Goal: Information Seeking & Learning: Check status

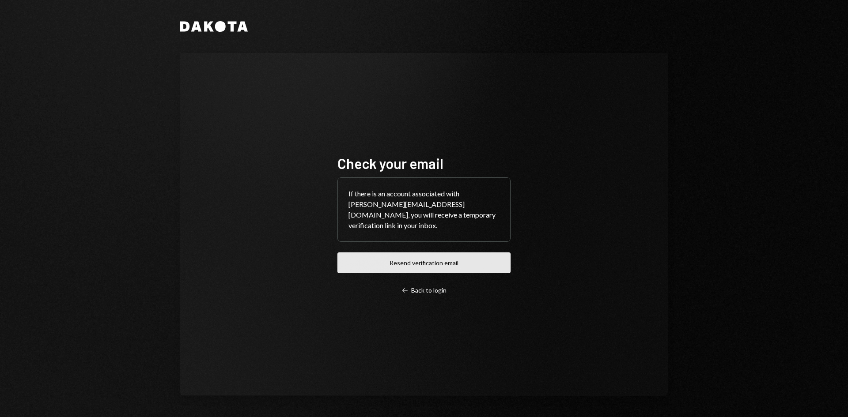
click at [443, 260] on button "Resend verification email" at bounding box center [423, 263] width 173 height 21
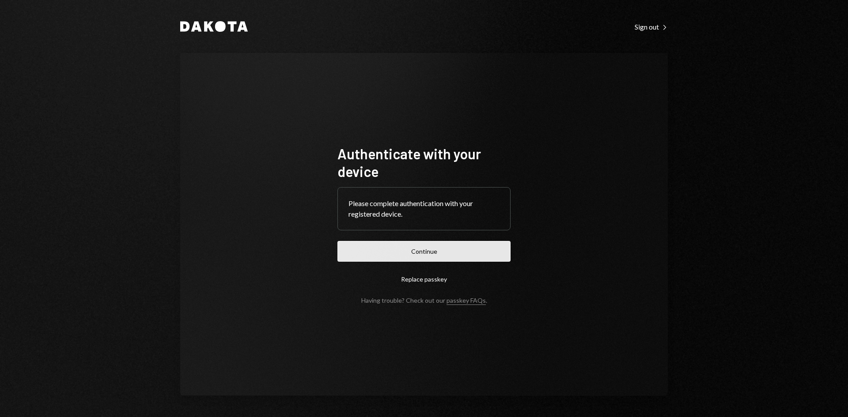
click at [447, 242] on button "Continue" at bounding box center [423, 251] width 173 height 21
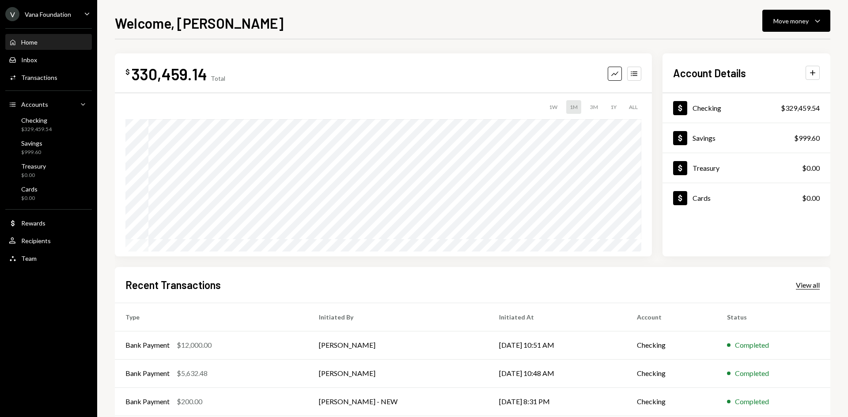
click at [810, 283] on div "View all" at bounding box center [808, 285] width 24 height 9
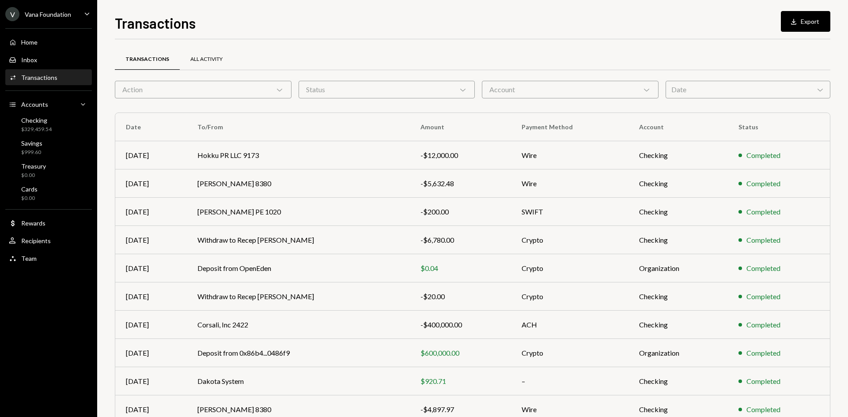
click at [211, 60] on div "All Activity" at bounding box center [206, 60] width 32 height 8
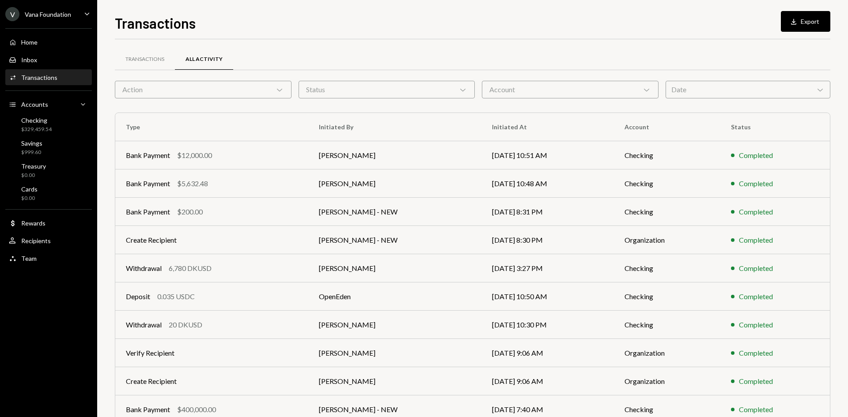
click at [781, 91] on div "Date Chevron Down" at bounding box center [748, 90] width 165 height 18
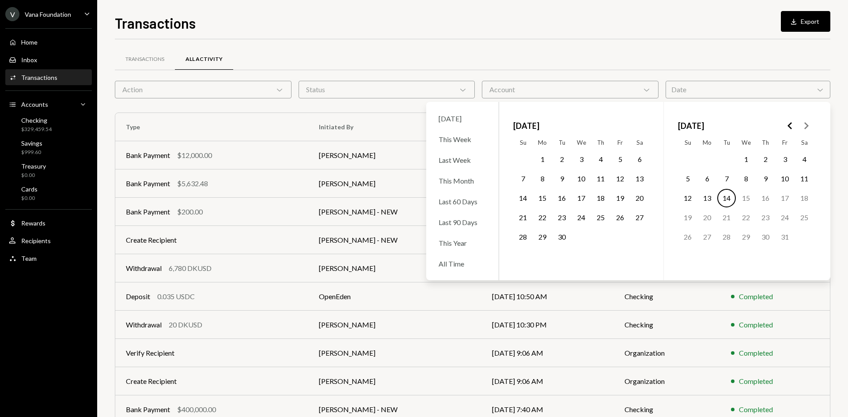
click at [794, 125] on icon "Go to the Previous Month" at bounding box center [790, 126] width 11 height 11
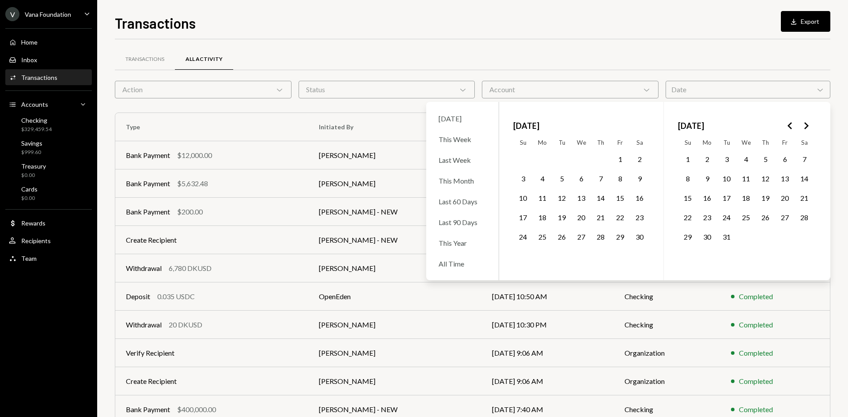
click at [794, 125] on icon "Go to the Previous Month" at bounding box center [790, 126] width 11 height 11
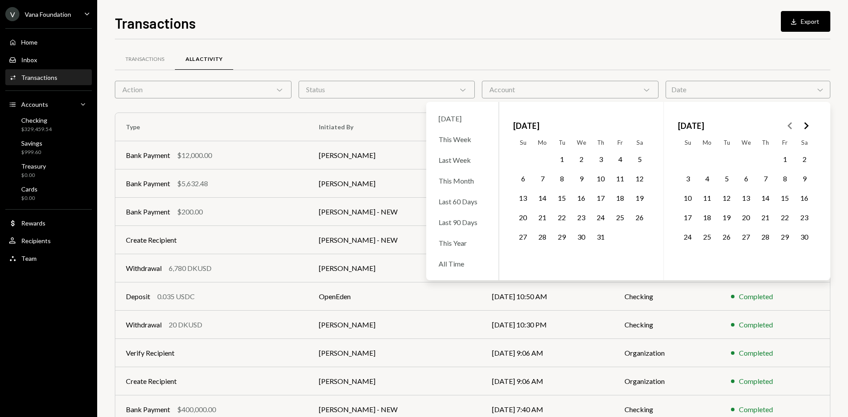
click at [789, 126] on polygon "Go to the Previous Month" at bounding box center [790, 125] width 4 height 7
click at [561, 154] on button "1" at bounding box center [562, 159] width 19 height 19
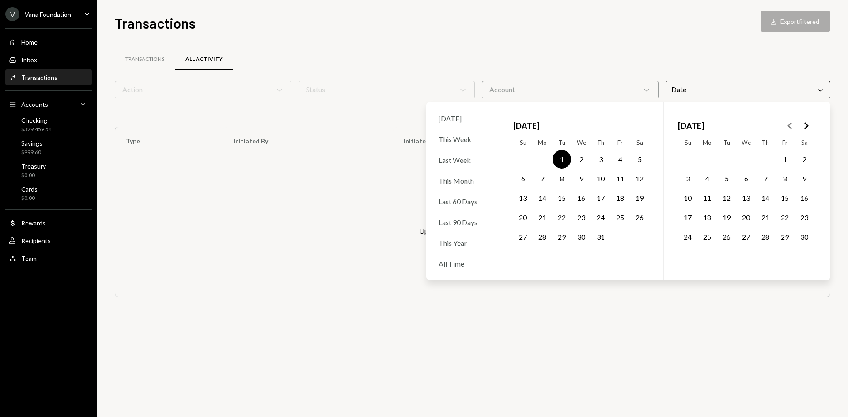
click at [600, 236] on button "31" at bounding box center [600, 237] width 19 height 19
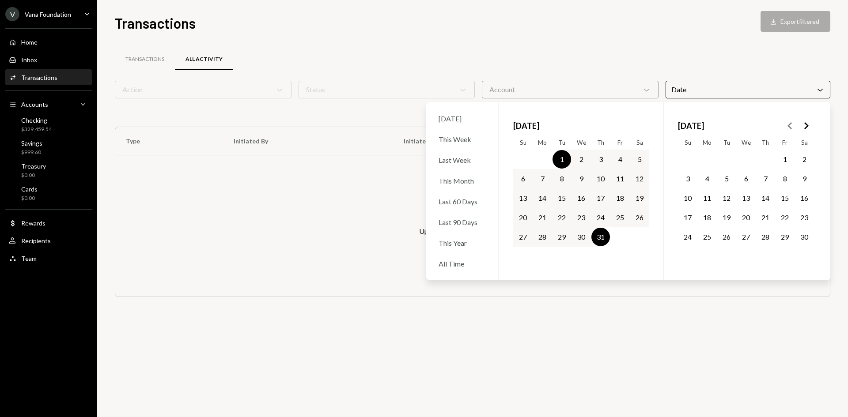
click at [782, 160] on button "1" at bounding box center [785, 159] width 19 height 19
click at [800, 233] on button "30" at bounding box center [804, 237] width 19 height 19
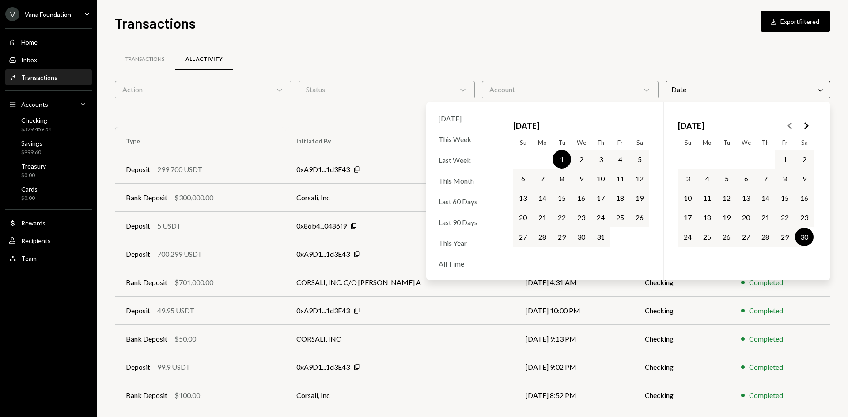
click at [559, 156] on button "1" at bounding box center [562, 159] width 19 height 19
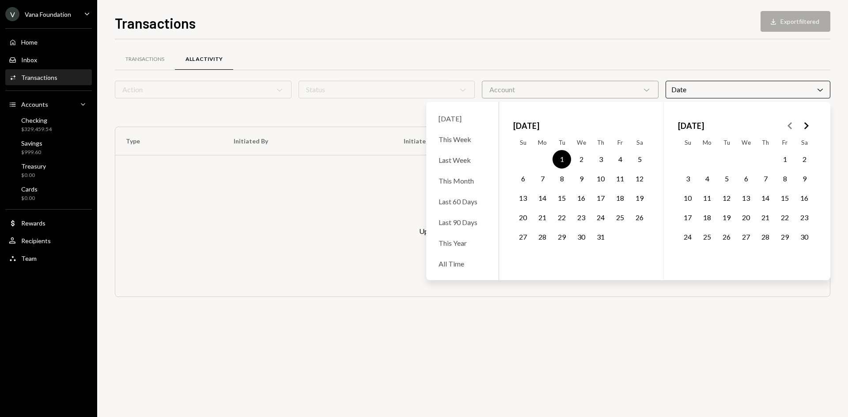
click at [779, 156] on button "1" at bounding box center [785, 159] width 19 height 19
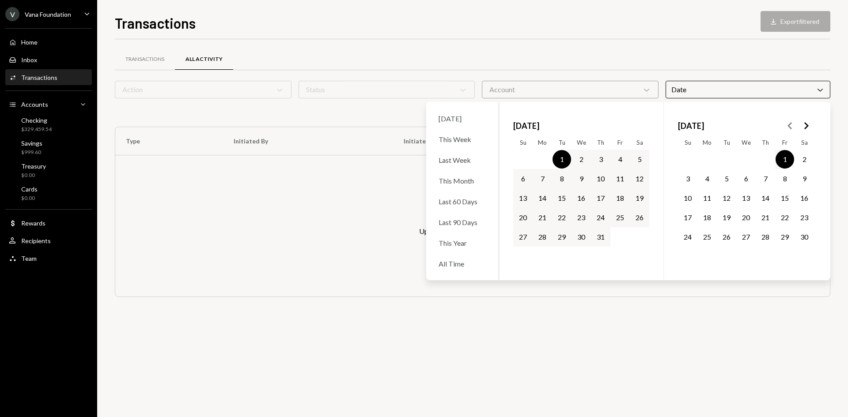
click at [785, 156] on button "1" at bounding box center [785, 159] width 19 height 19
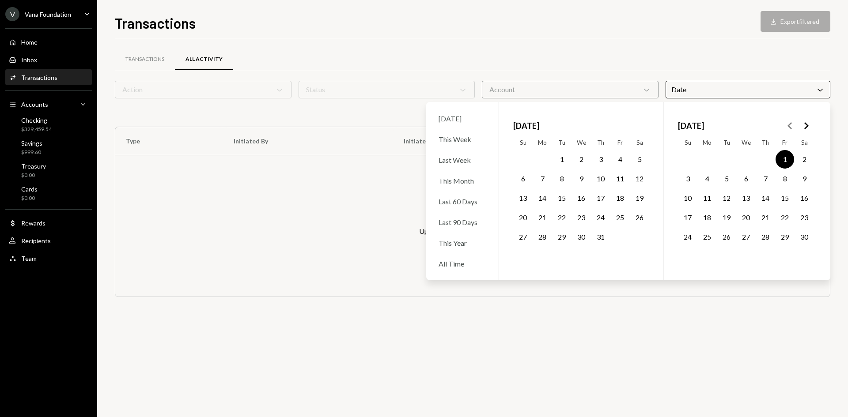
click at [799, 238] on button "30" at bounding box center [804, 237] width 19 height 19
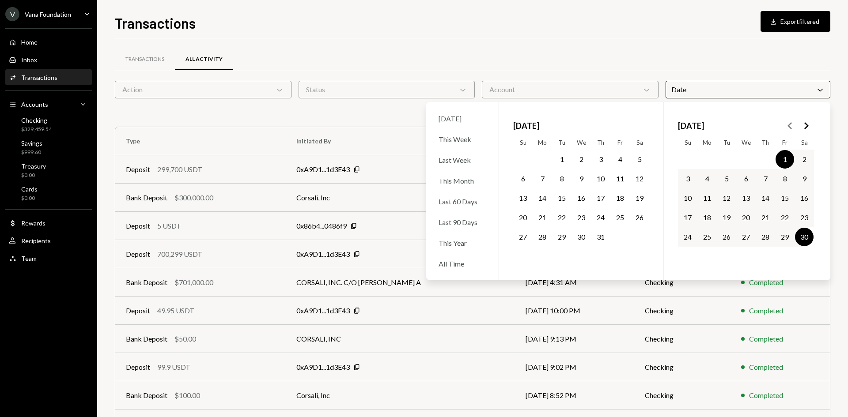
click at [687, 49] on div "Transactions All Activity" at bounding box center [473, 59] width 716 height 23
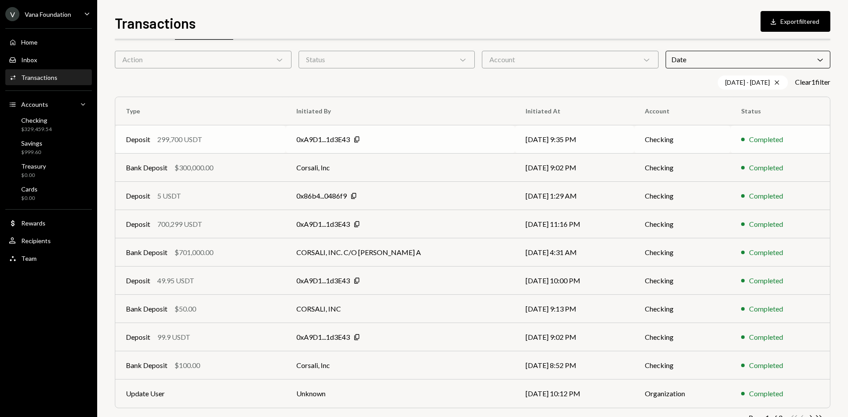
scroll to position [58, 0]
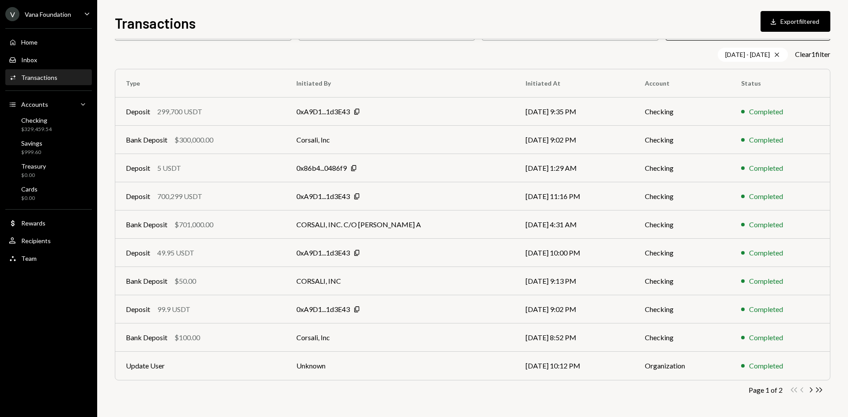
click at [400, 57] on div "[DATE] - [DATE] Cross Clear 1 filter" at bounding box center [473, 55] width 716 height 14
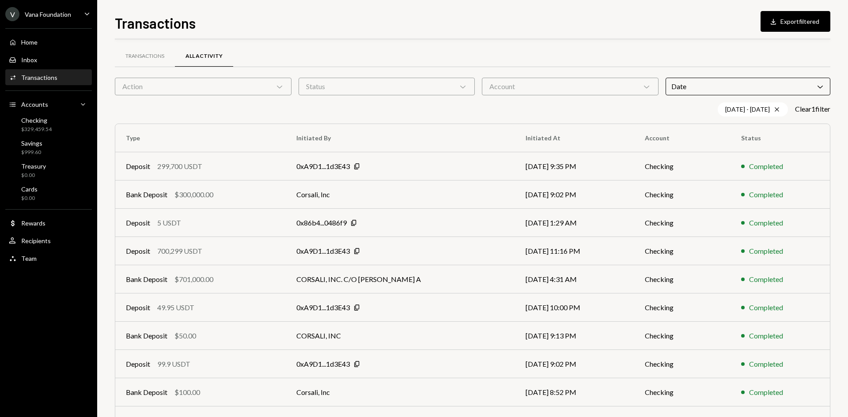
scroll to position [0, 0]
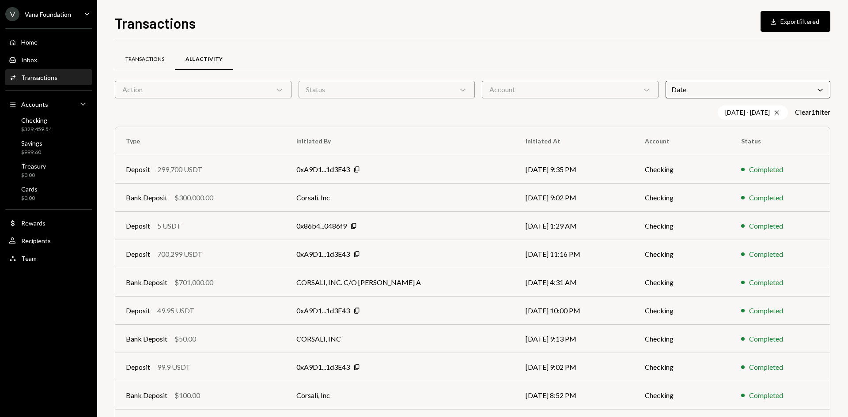
click at [144, 53] on div "Transactions" at bounding box center [145, 59] width 60 height 21
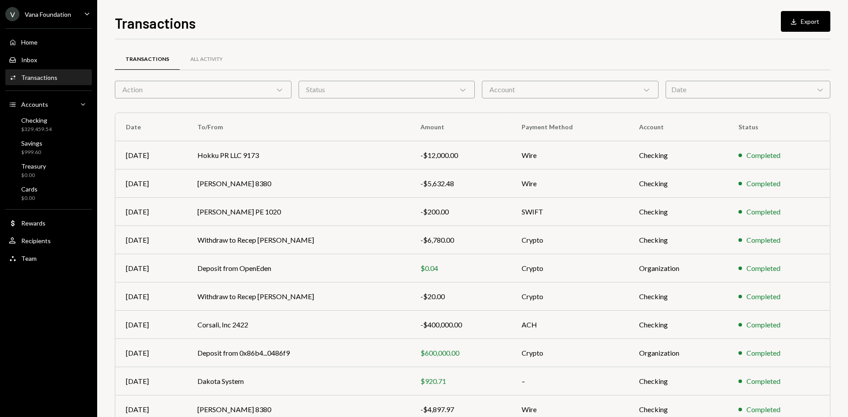
click at [774, 90] on div "Date Chevron Down" at bounding box center [748, 90] width 165 height 18
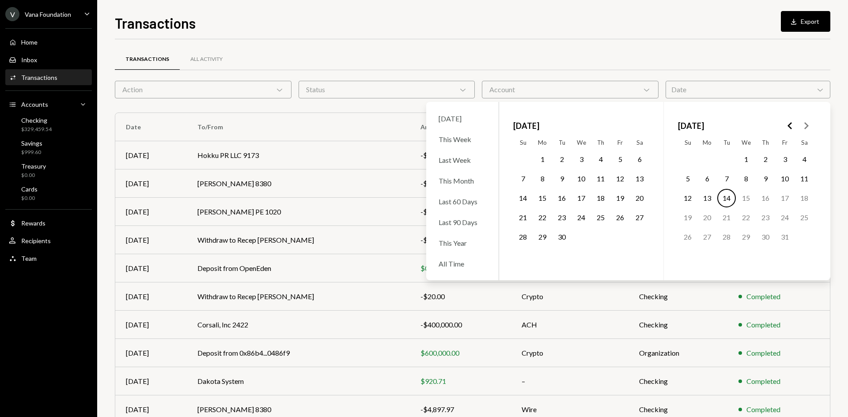
click at [792, 125] on icon "Go to the Previous Month" at bounding box center [790, 126] width 11 height 11
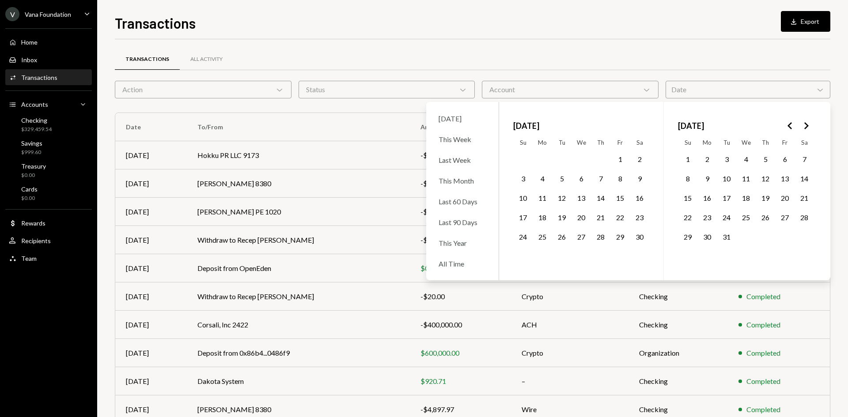
click at [792, 125] on icon "Go to the Previous Month" at bounding box center [790, 126] width 11 height 11
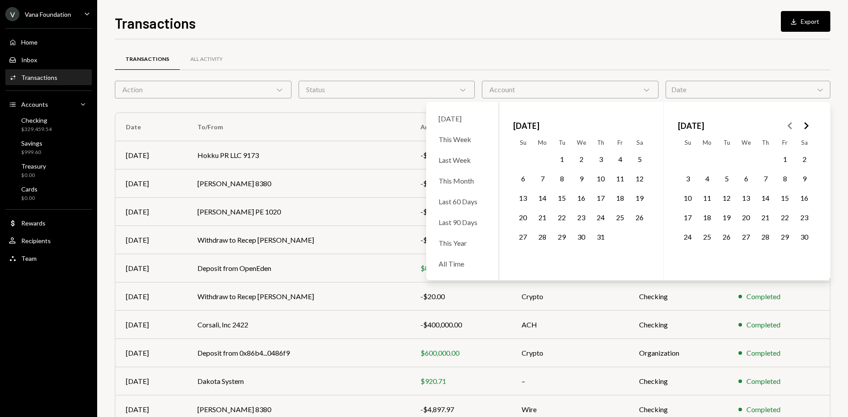
click at [792, 125] on icon "Go to the Previous Month" at bounding box center [790, 126] width 11 height 11
click at [778, 157] on button "1" at bounding box center [785, 159] width 19 height 19
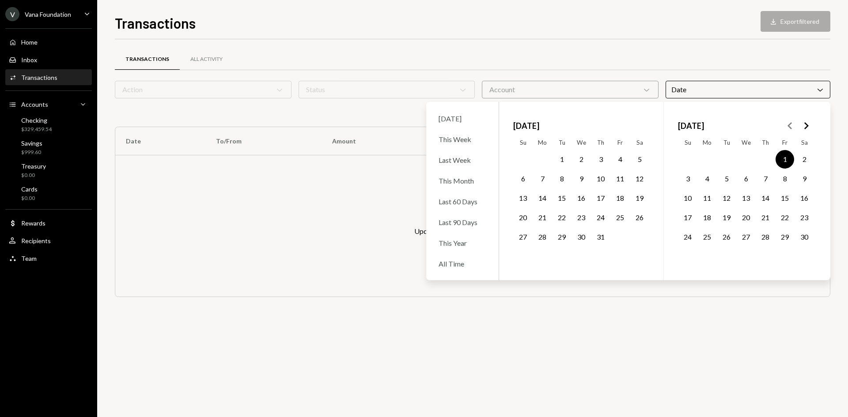
click at [804, 235] on button "30" at bounding box center [804, 237] width 19 height 19
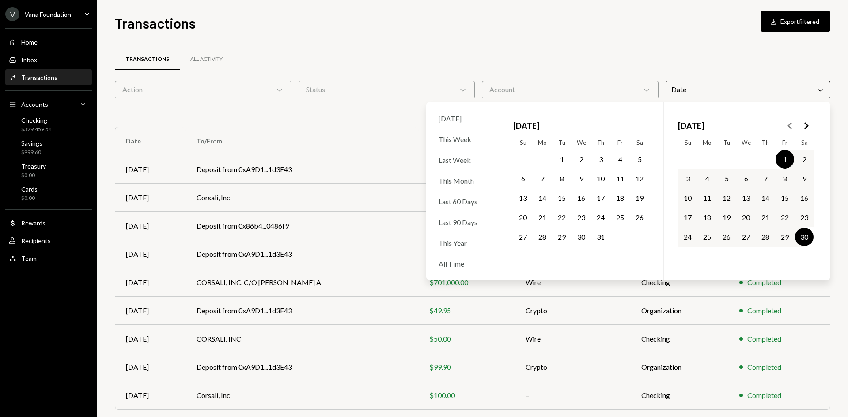
click at [394, 115] on div "[DATE] - [DATE] Cross Clear 1 filter" at bounding box center [473, 113] width 716 height 14
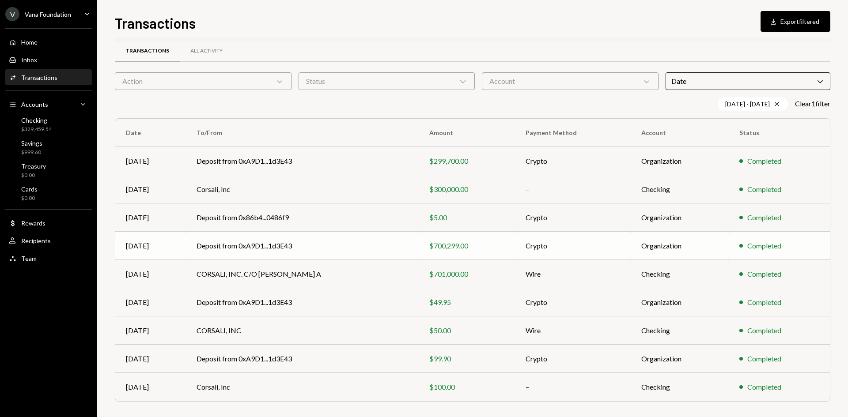
scroll to position [11, 0]
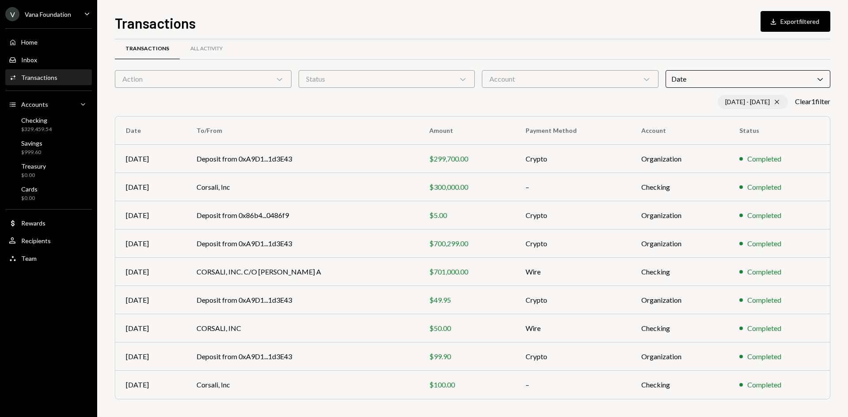
click at [777, 101] on icon "Cross" at bounding box center [776, 101] width 7 height 7
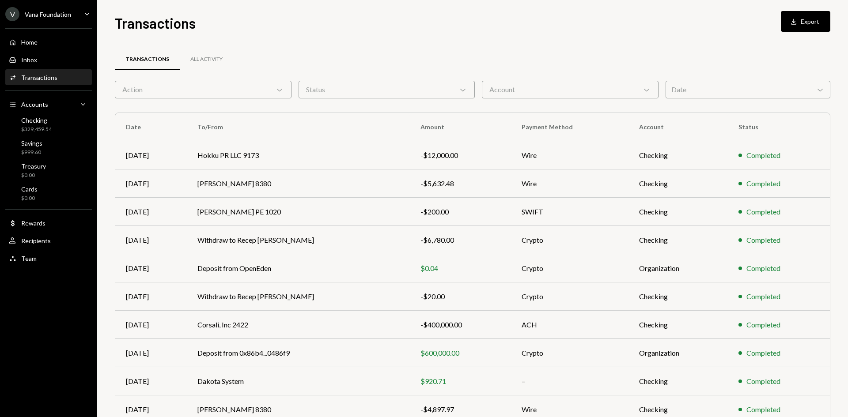
click at [775, 84] on div "Date Chevron Down" at bounding box center [748, 90] width 165 height 18
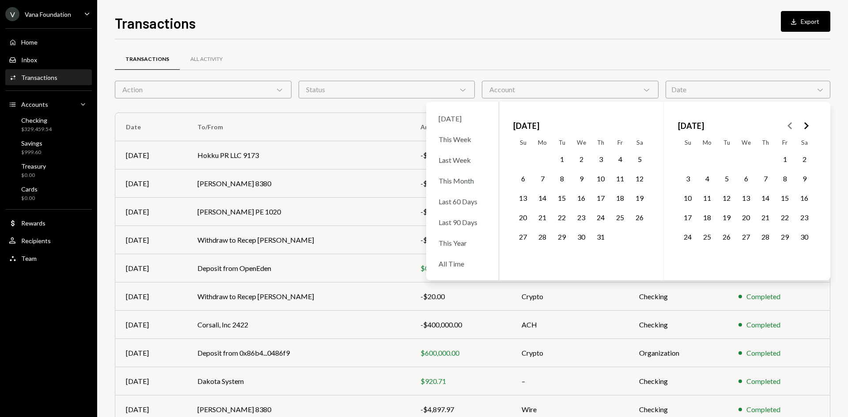
click at [798, 124] on nav at bounding box center [798, 125] width 32 height 19
click at [790, 127] on icon "Go to the Previous Month" at bounding box center [790, 126] width 11 height 11
click at [788, 126] on icon "Go to the Previous Month" at bounding box center [790, 126] width 11 height 11
drag, startPoint x: 788, startPoint y: 126, endPoint x: 757, endPoint y: 120, distance: 31.2
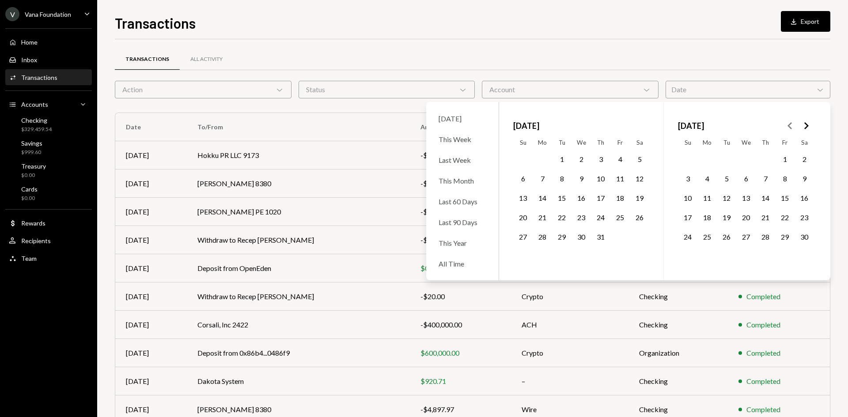
click at [787, 125] on icon "Go to the Previous Month" at bounding box center [790, 126] width 11 height 11
click at [708, 92] on div "Date Chevron Down" at bounding box center [748, 90] width 165 height 18
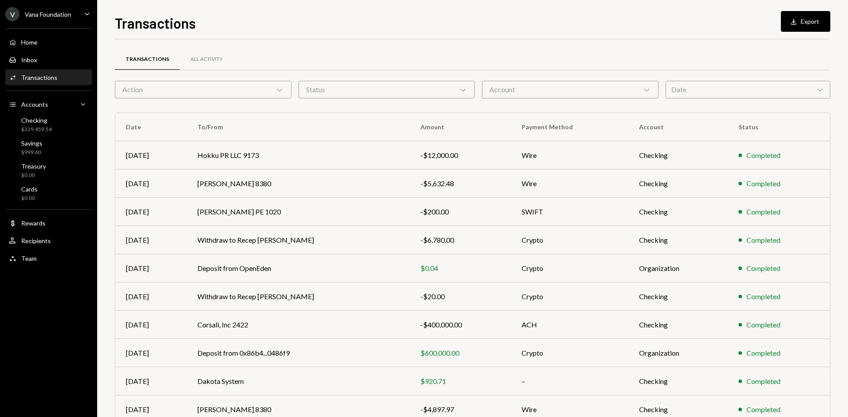
click at [739, 90] on div "Date Chevron Down" at bounding box center [748, 90] width 165 height 18
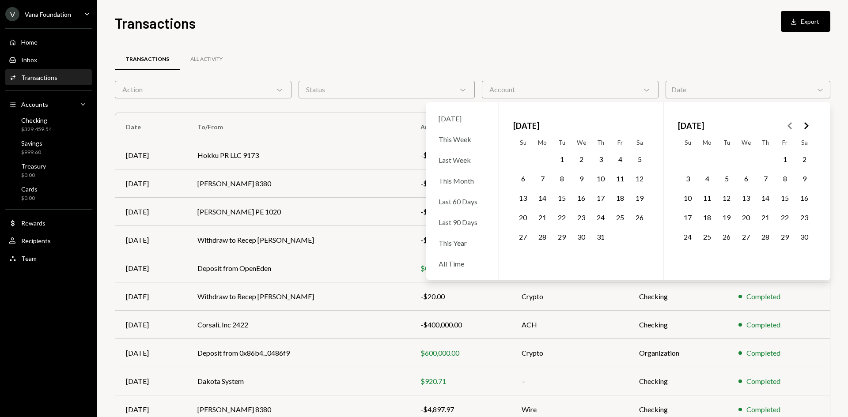
click at [793, 122] on icon "Go to the Previous Month" at bounding box center [790, 126] width 11 height 11
click at [792, 123] on icon "Go to the Previous Month" at bounding box center [790, 126] width 11 height 11
click at [807, 125] on polygon "Go to the Next Month" at bounding box center [806, 125] width 4 height 7
click at [745, 161] on button "1" at bounding box center [746, 159] width 19 height 19
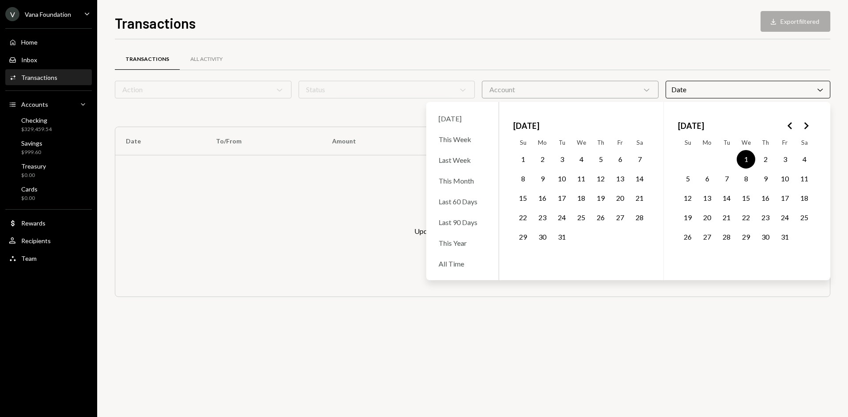
click at [638, 218] on button "28" at bounding box center [639, 217] width 19 height 19
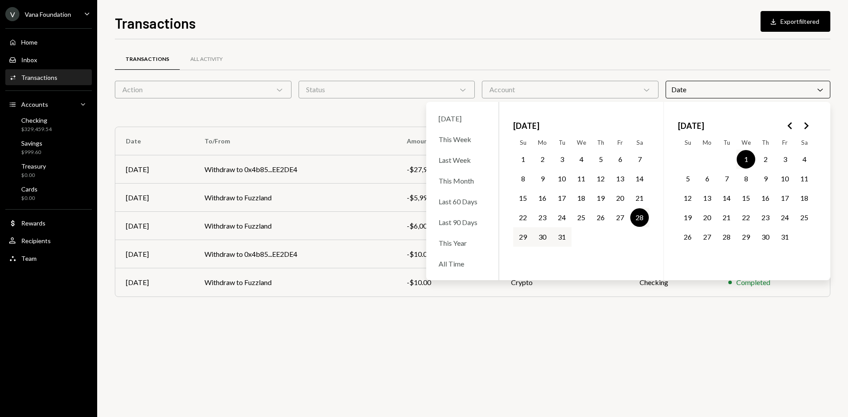
click at [640, 215] on button "28" at bounding box center [639, 217] width 19 height 19
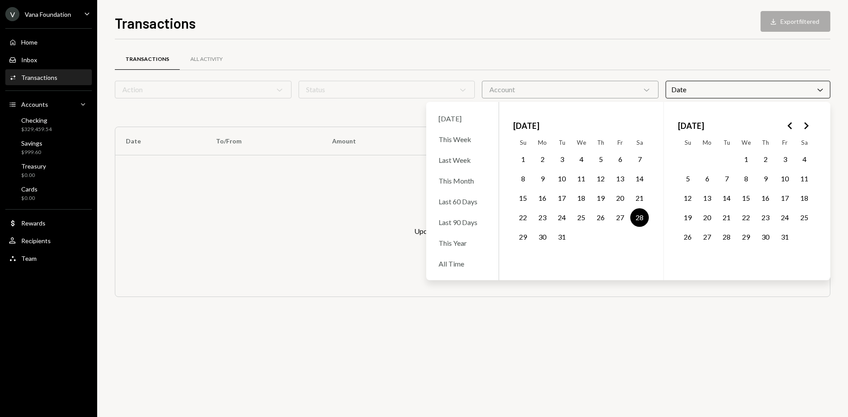
click at [784, 233] on button "31" at bounding box center [785, 237] width 19 height 19
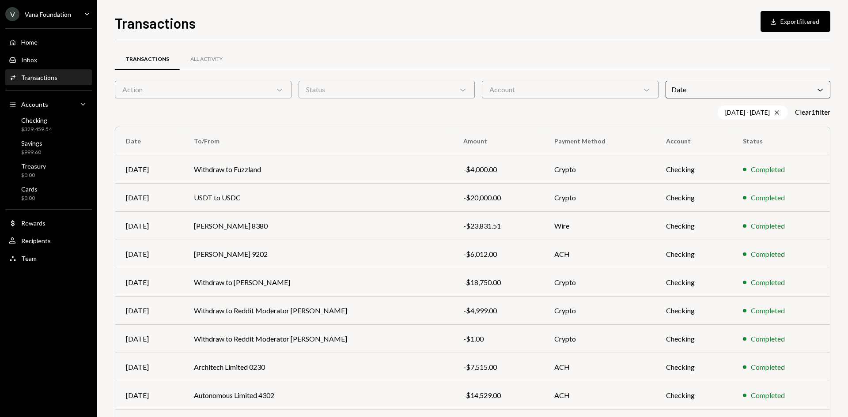
click at [678, 67] on div "Transactions All Activity" at bounding box center [473, 59] width 716 height 23
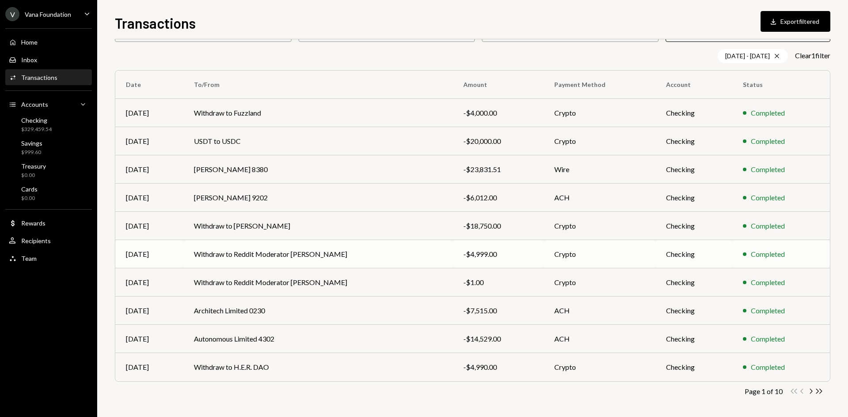
scroll to position [58, 0]
click at [822, 390] on icon "button" at bounding box center [819, 390] width 6 height 5
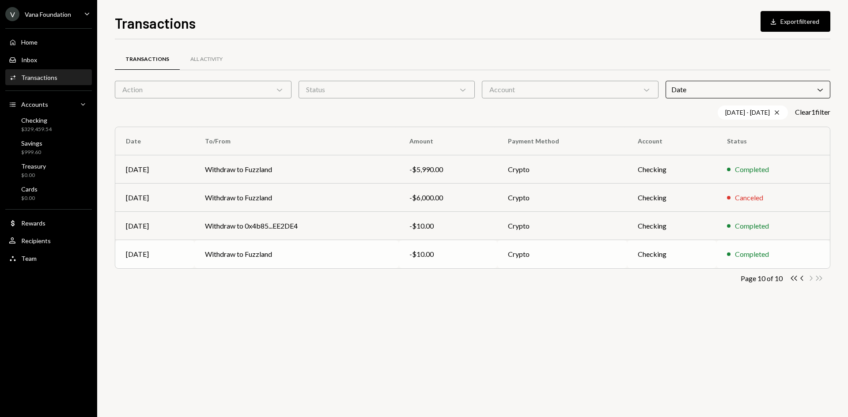
click at [481, 252] on div "-$10.00" at bounding box center [447, 254] width 77 height 11
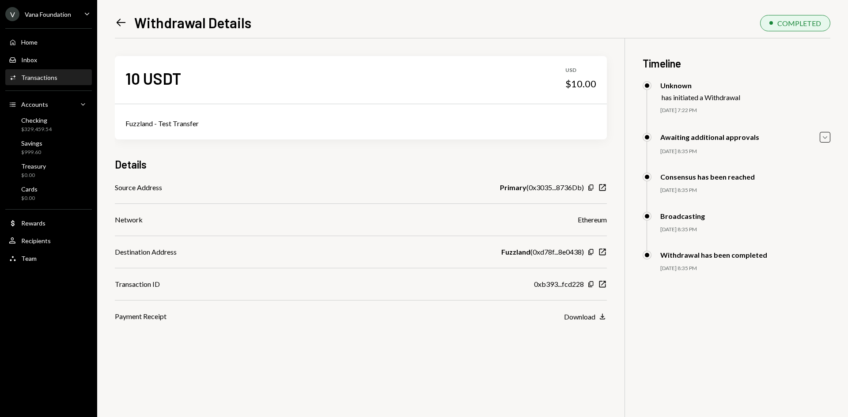
click at [121, 27] on icon "Left Arrow" at bounding box center [121, 22] width 12 height 12
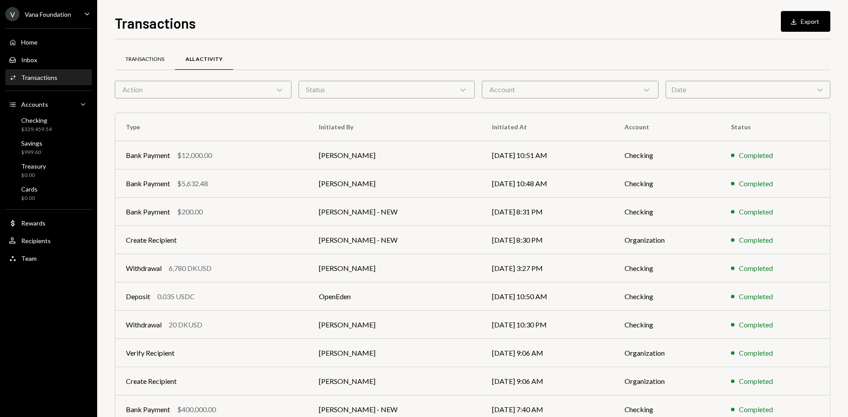
click at [140, 56] on div "Transactions" at bounding box center [144, 60] width 39 height 8
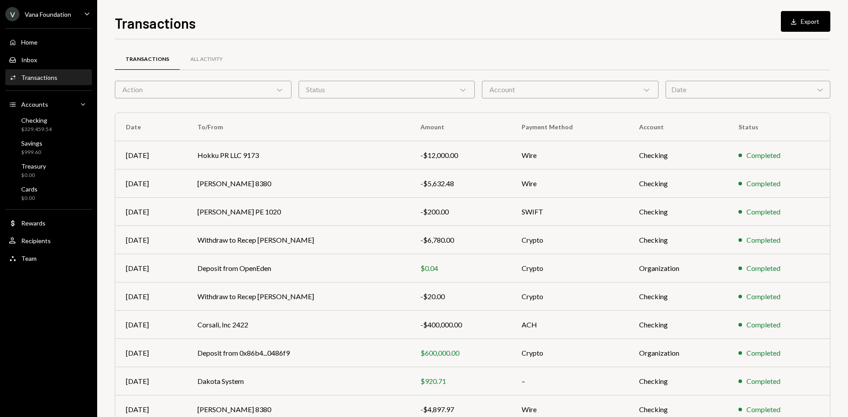
click at [716, 87] on div "Date Chevron Down" at bounding box center [748, 90] width 165 height 18
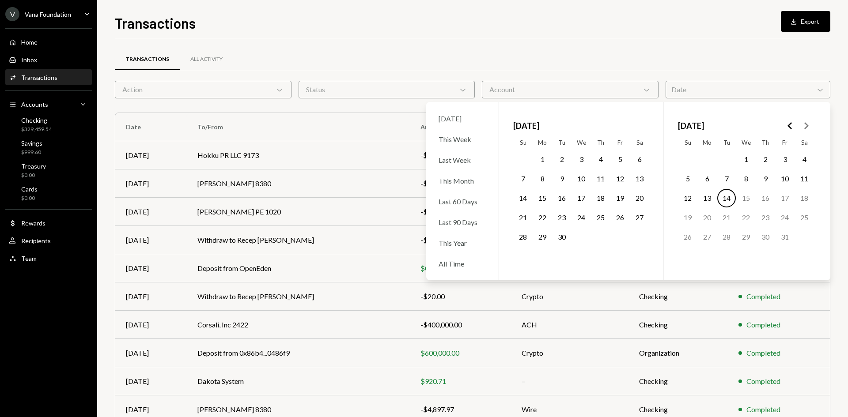
click at [788, 121] on icon "Go to the Previous Month" at bounding box center [790, 126] width 11 height 11
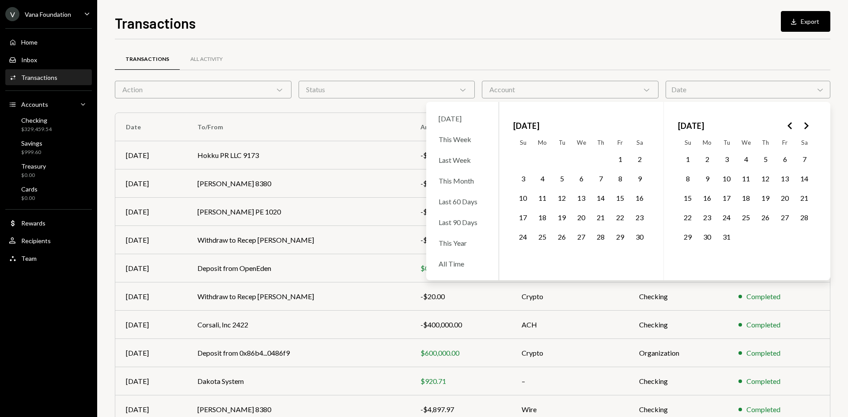
click at [730, 237] on button "31" at bounding box center [726, 237] width 19 height 19
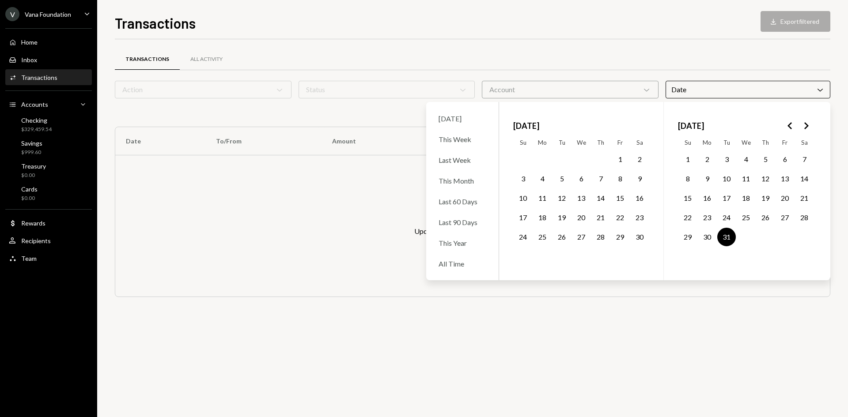
click at [809, 126] on icon "Go to the Next Month" at bounding box center [806, 126] width 11 height 11
click at [620, 237] on button "31" at bounding box center [620, 237] width 19 height 19
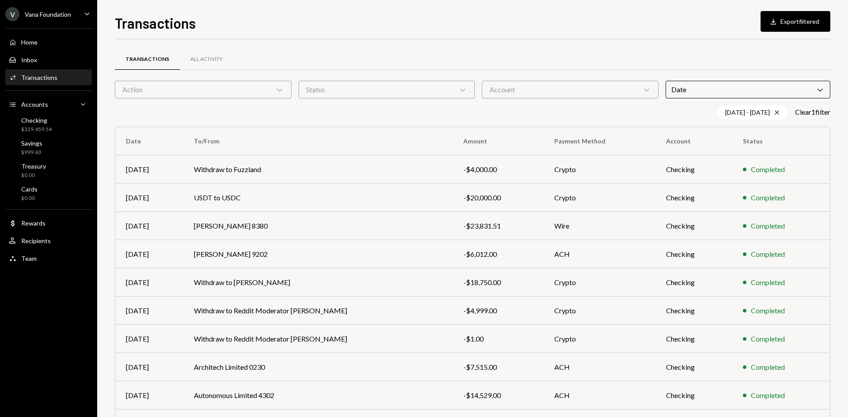
click at [390, 114] on div "[DATE] - [DATE] Cross Clear 1 filter" at bounding box center [473, 113] width 716 height 14
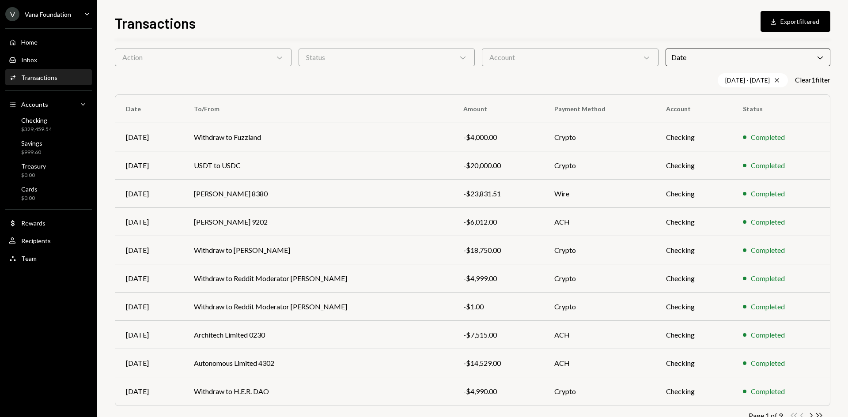
scroll to position [58, 0]
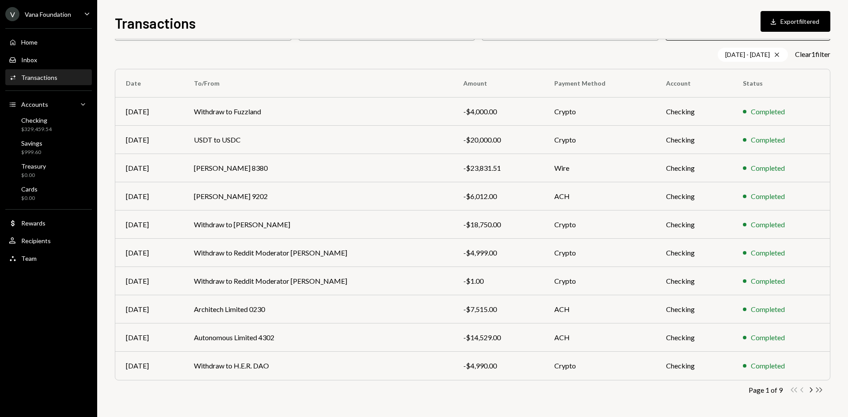
click at [822, 387] on icon "Double Arrow Right" at bounding box center [819, 390] width 8 height 8
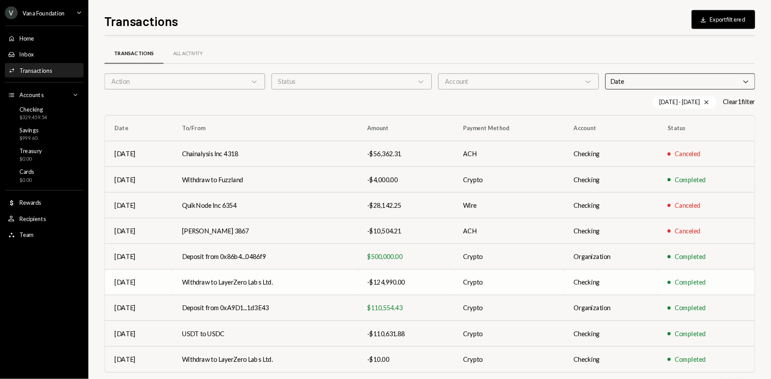
scroll to position [30, 0]
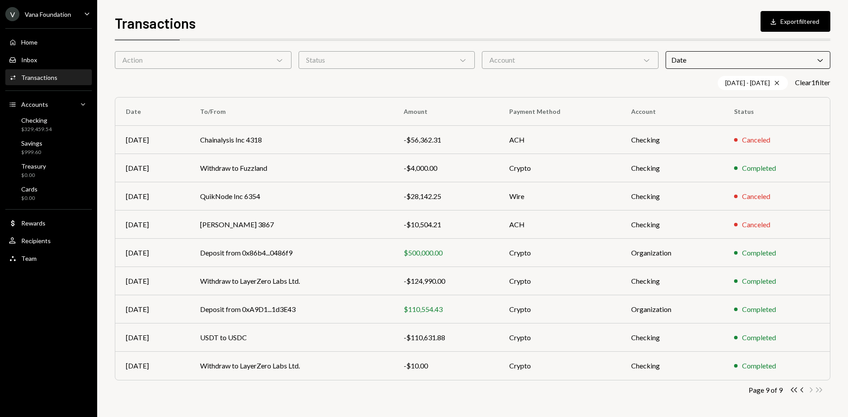
click at [494, 402] on div "Transactions All Activity Action Chevron Down Status Chevron Down Account Chevr…" at bounding box center [473, 221] width 716 height 394
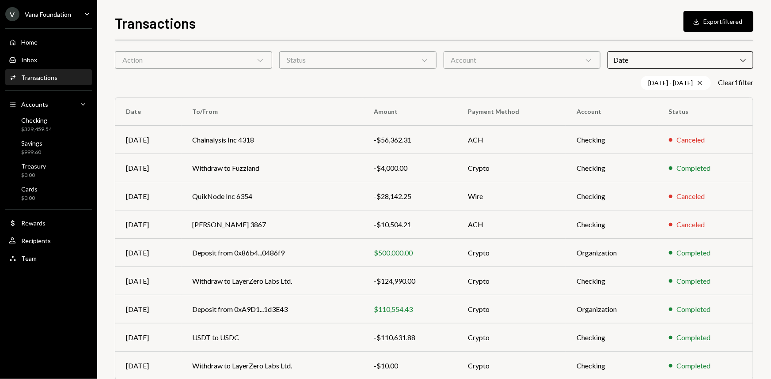
drag, startPoint x: 820, startPoint y: 36, endPoint x: 379, endPoint y: 25, distance: 441.8
click at [379, 25] on div "Transactions Download Export filtered" at bounding box center [434, 21] width 638 height 19
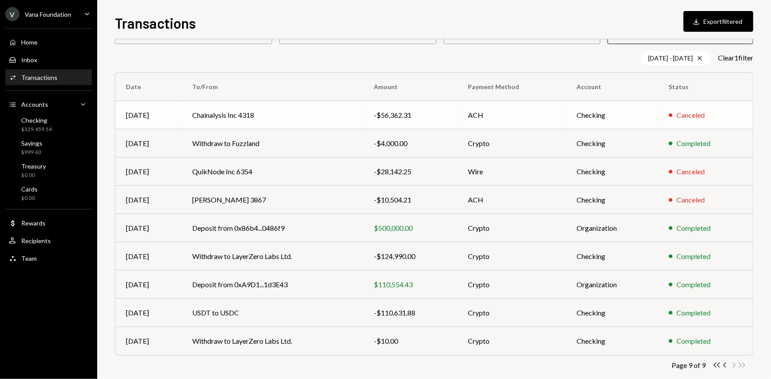
scroll to position [67, 0]
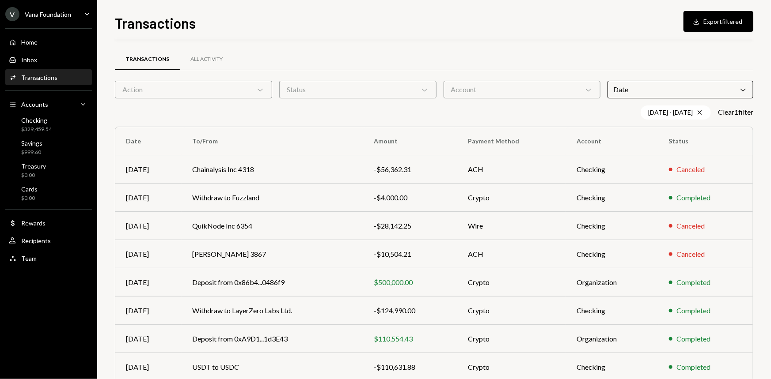
scroll to position [67, 0]
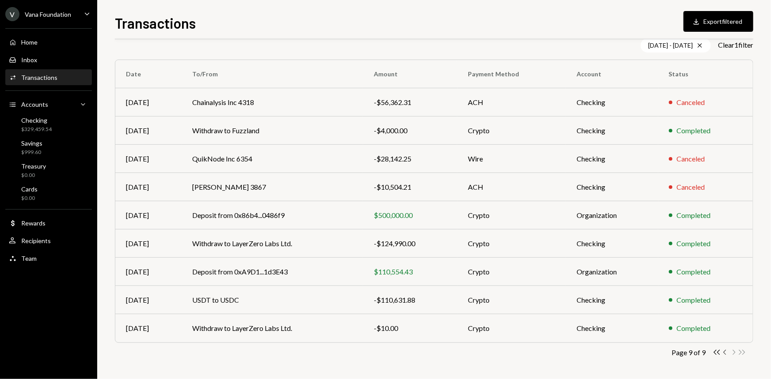
click at [725, 353] on icon "Chevron Left" at bounding box center [725, 352] width 8 height 8
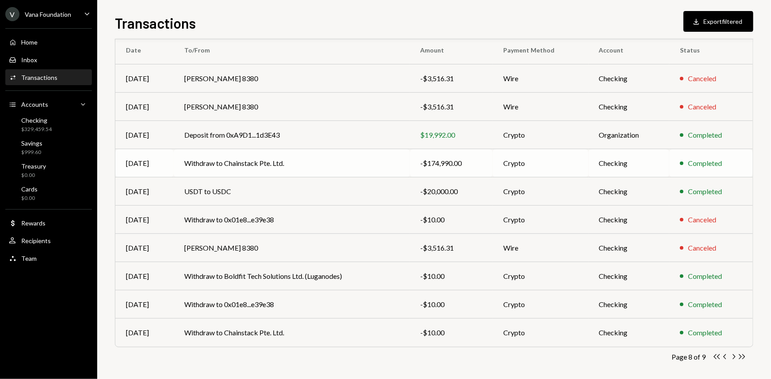
scroll to position [95, 0]
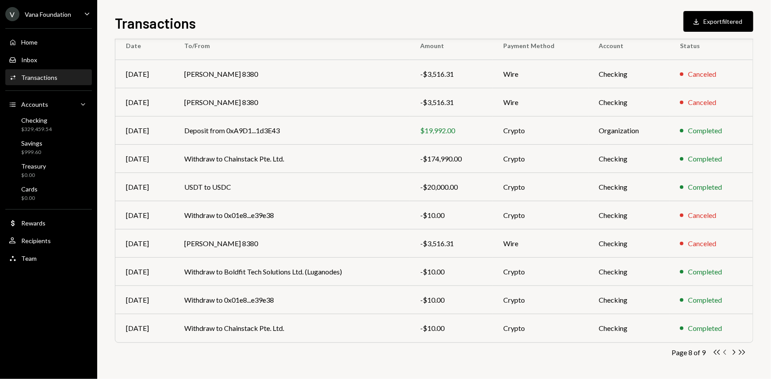
click at [726, 351] on icon "Chevron Left" at bounding box center [725, 352] width 8 height 8
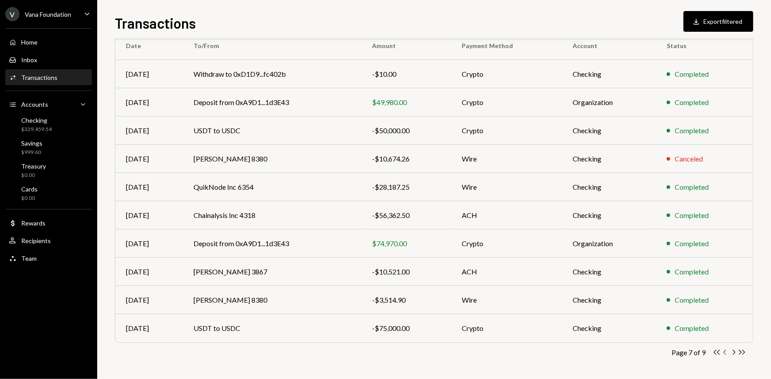
click at [724, 350] on icon "Chevron Left" at bounding box center [725, 352] width 8 height 8
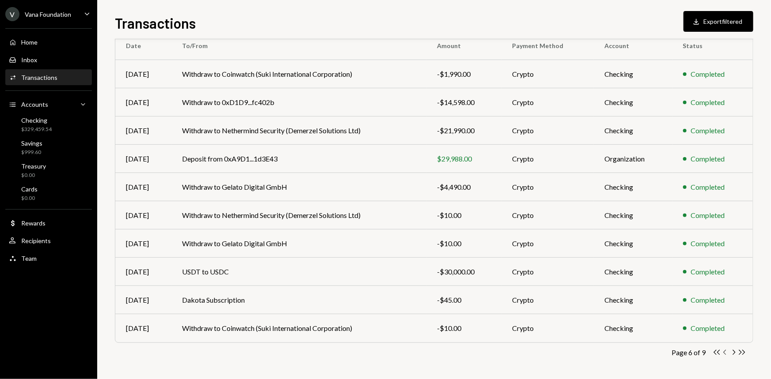
click at [727, 353] on icon "Chevron Left" at bounding box center [725, 352] width 8 height 8
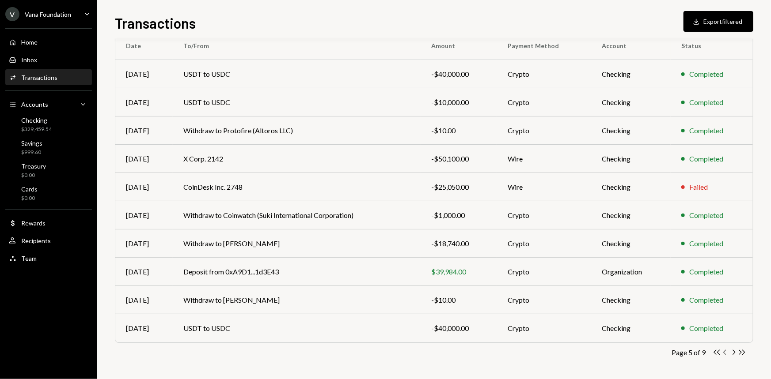
click at [728, 348] on icon "Chevron Left" at bounding box center [725, 352] width 8 height 8
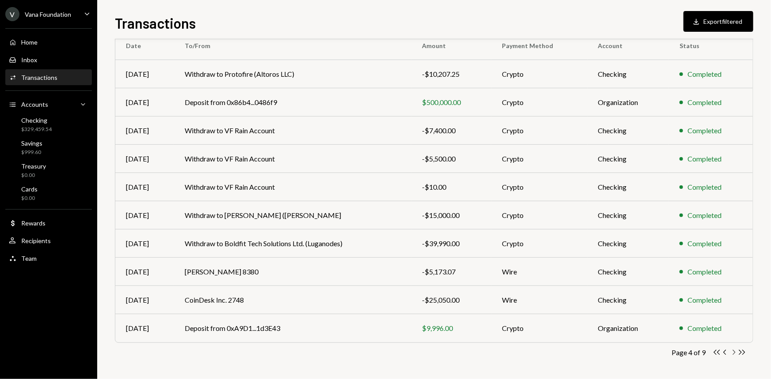
click at [733, 352] on icon "Chevron Right" at bounding box center [733, 352] width 8 height 8
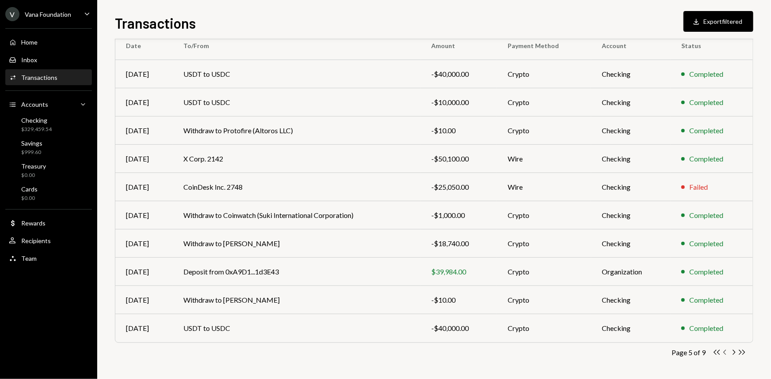
click at [728, 353] on icon "Chevron Left" at bounding box center [725, 352] width 8 height 8
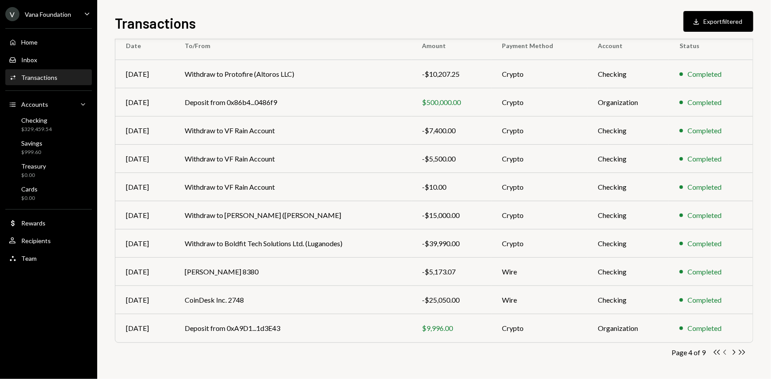
click at [724, 349] on icon "Chevron Left" at bounding box center [725, 352] width 8 height 8
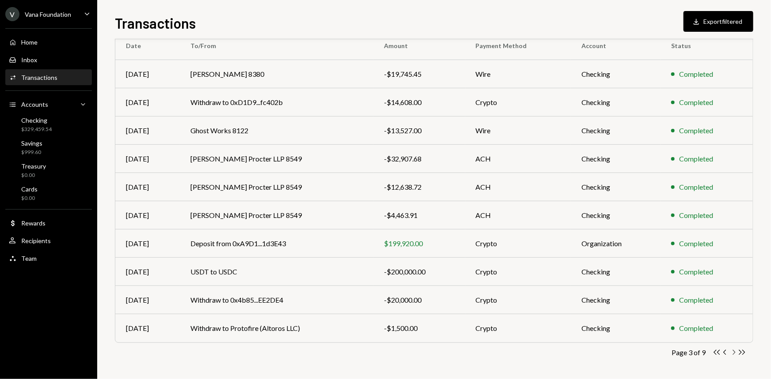
click at [736, 353] on icon "Chevron Right" at bounding box center [733, 352] width 8 height 8
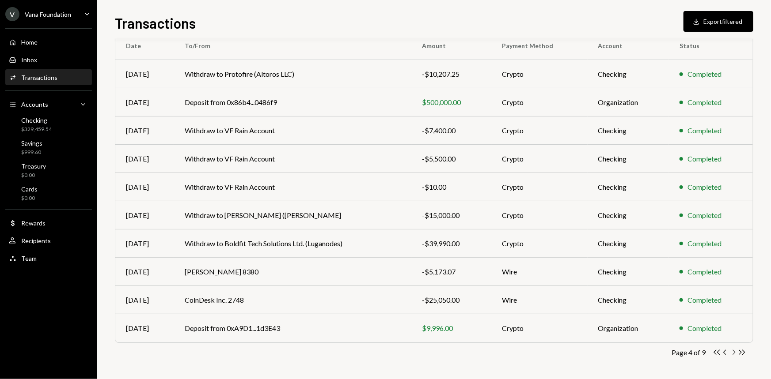
click at [729, 351] on div "Double Arrow Left Chevron Left Chevron Right Double Arrow Right" at bounding box center [729, 352] width 34 height 8
click at [724, 352] on icon "Chevron Left" at bounding box center [725, 352] width 8 height 8
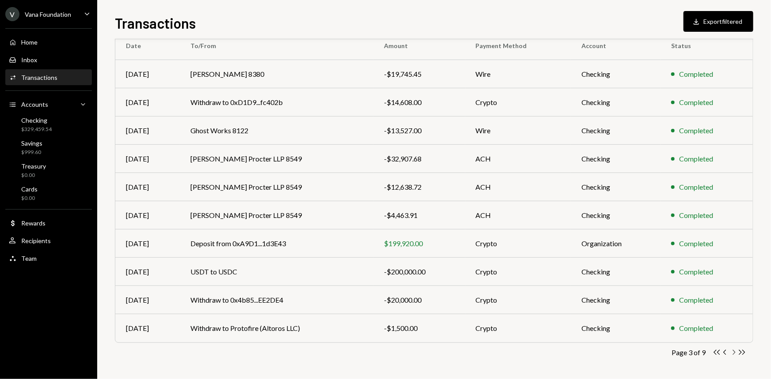
click at [733, 355] on icon "Chevron Right" at bounding box center [733, 352] width 8 height 8
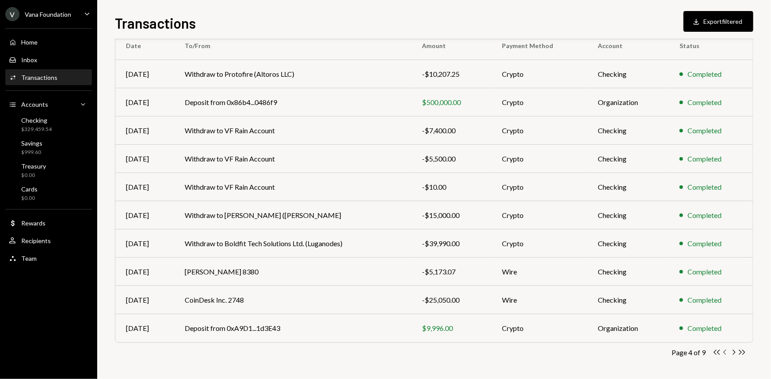
click at [725, 352] on icon "Chevron Left" at bounding box center [725, 352] width 8 height 8
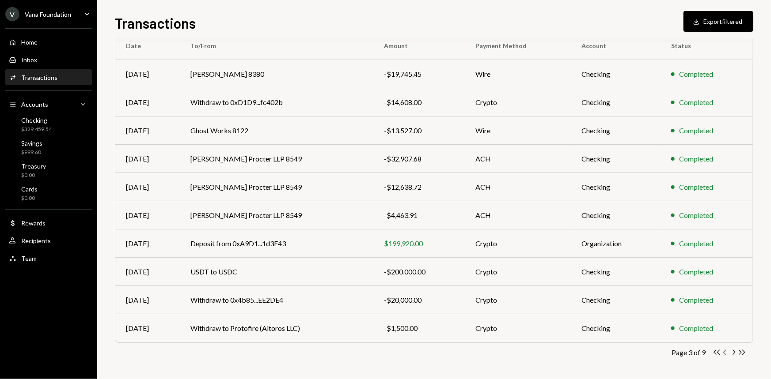
click at [728, 350] on icon "Chevron Left" at bounding box center [725, 352] width 8 height 8
